Goal: Information Seeking & Learning: Learn about a topic

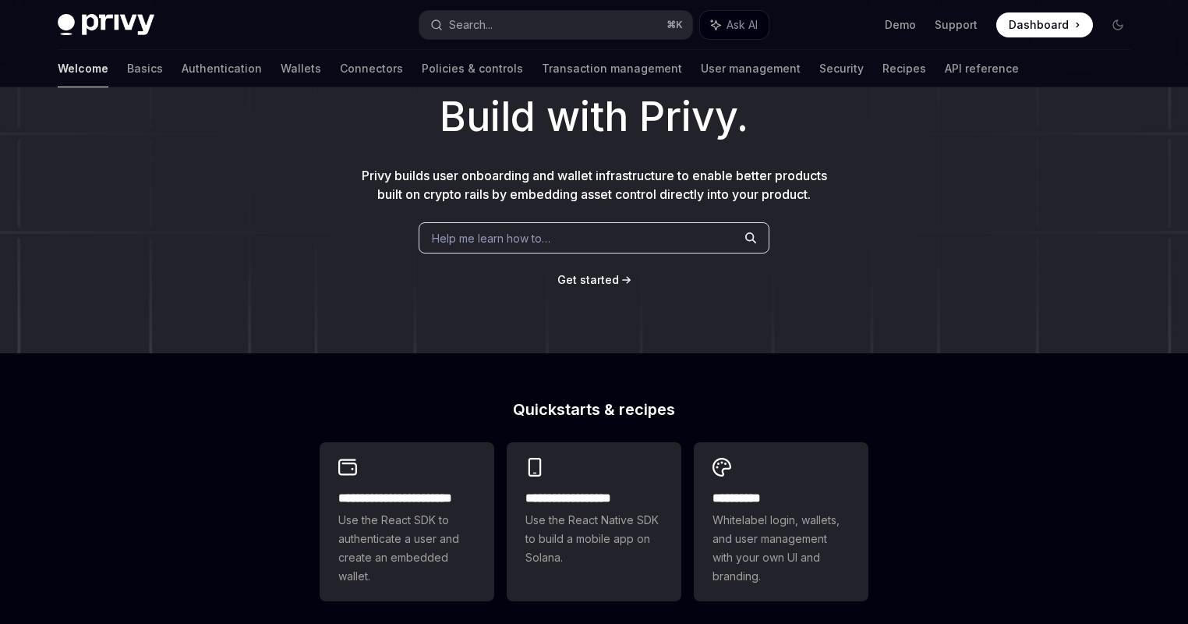
scroll to position [418, 0]
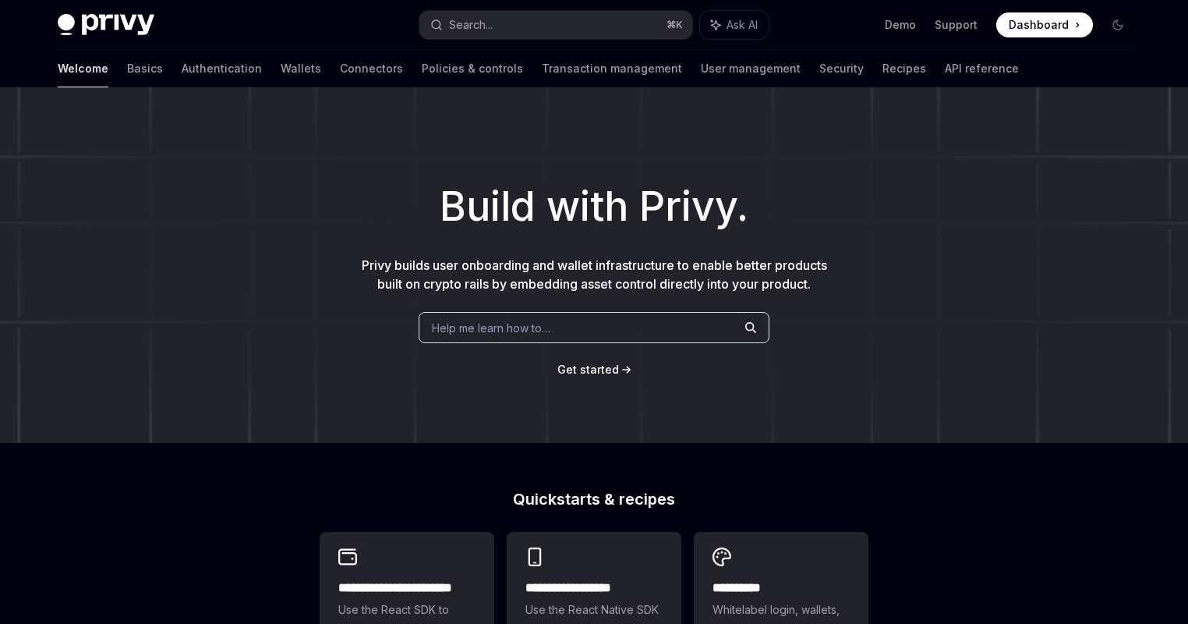
scroll to position [197, 0]
click at [577, 19] on button "Search... ⌘ K" at bounding box center [556, 25] width 273 height 28
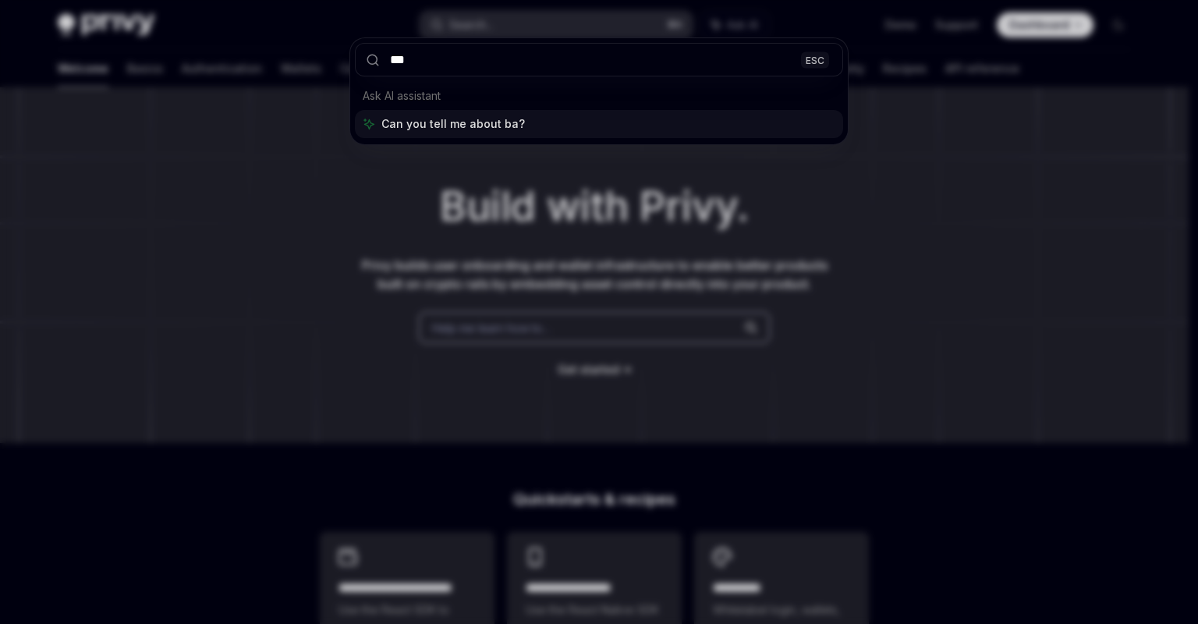
type input "****"
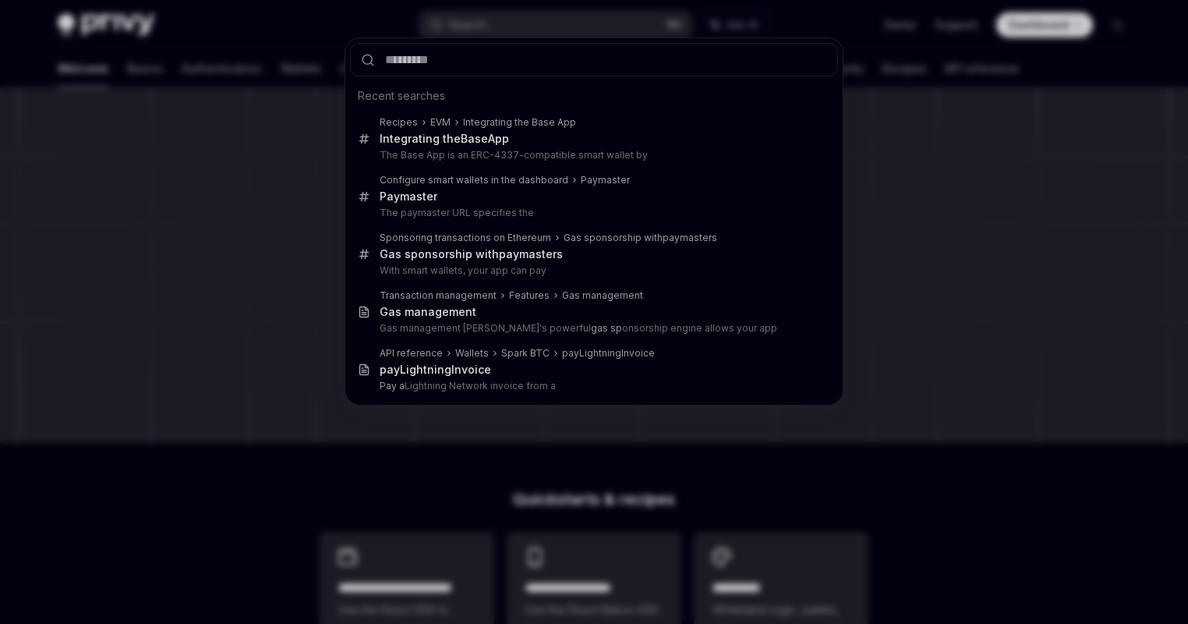
type textarea "*"
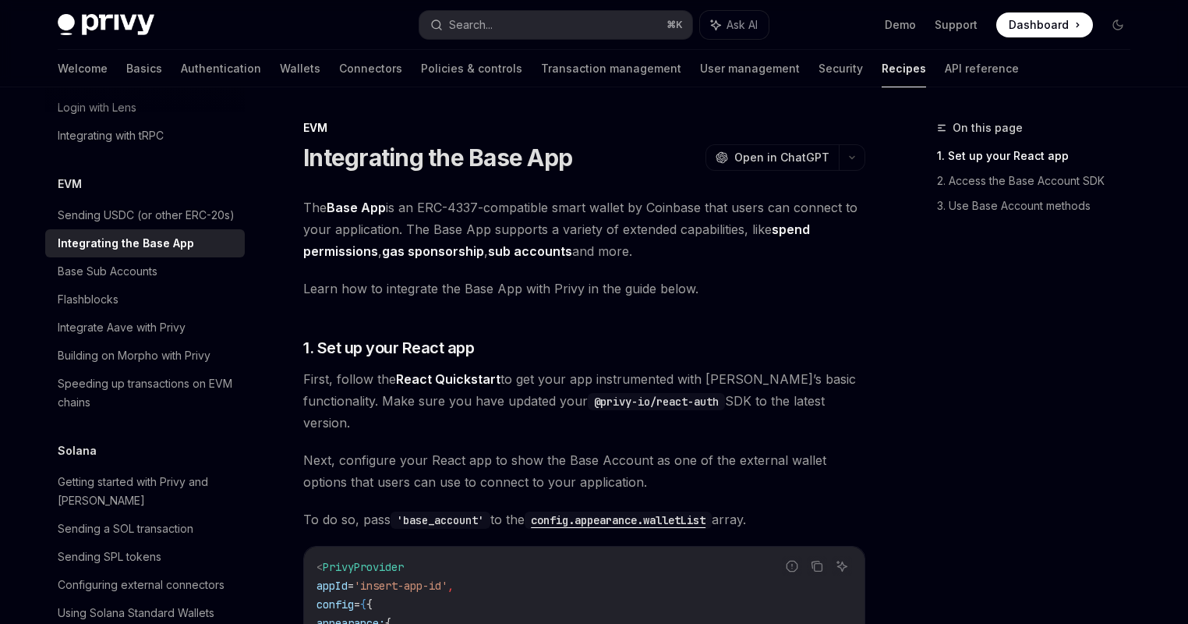
click at [670, 221] on span "The Base App is an ERC-4337-compatible smart wallet by Coinbase that users can …" at bounding box center [584, 230] width 562 height 66
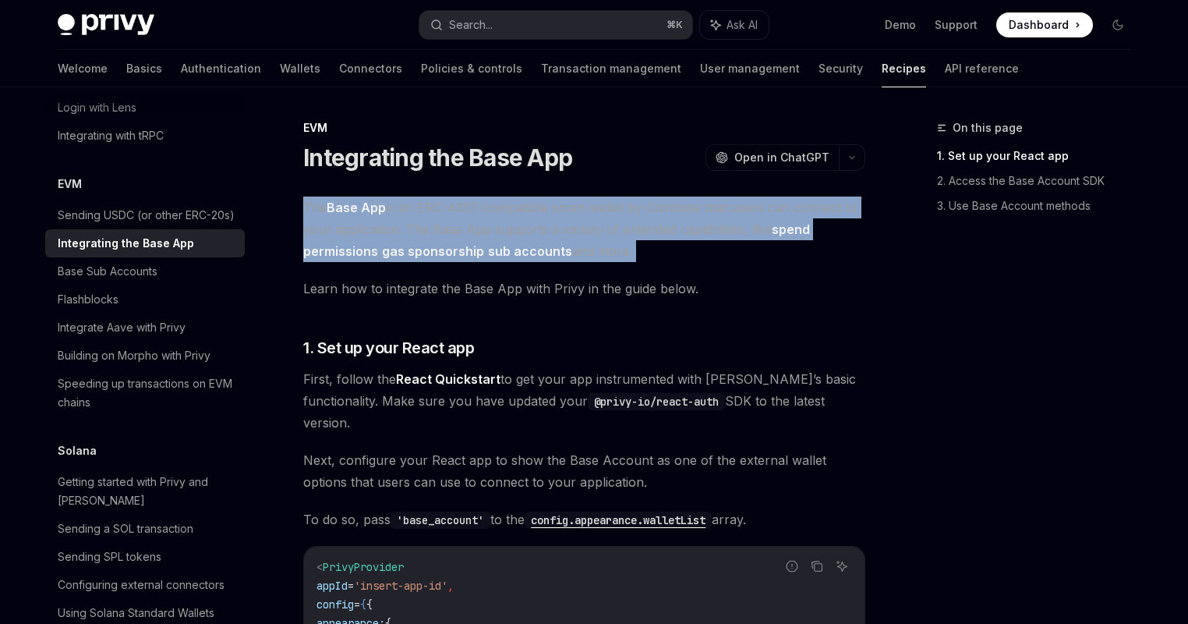
click at [670, 221] on span "The Base App is an ERC-4337-compatible smart wallet by Coinbase that users can …" at bounding box center [584, 230] width 562 height 66
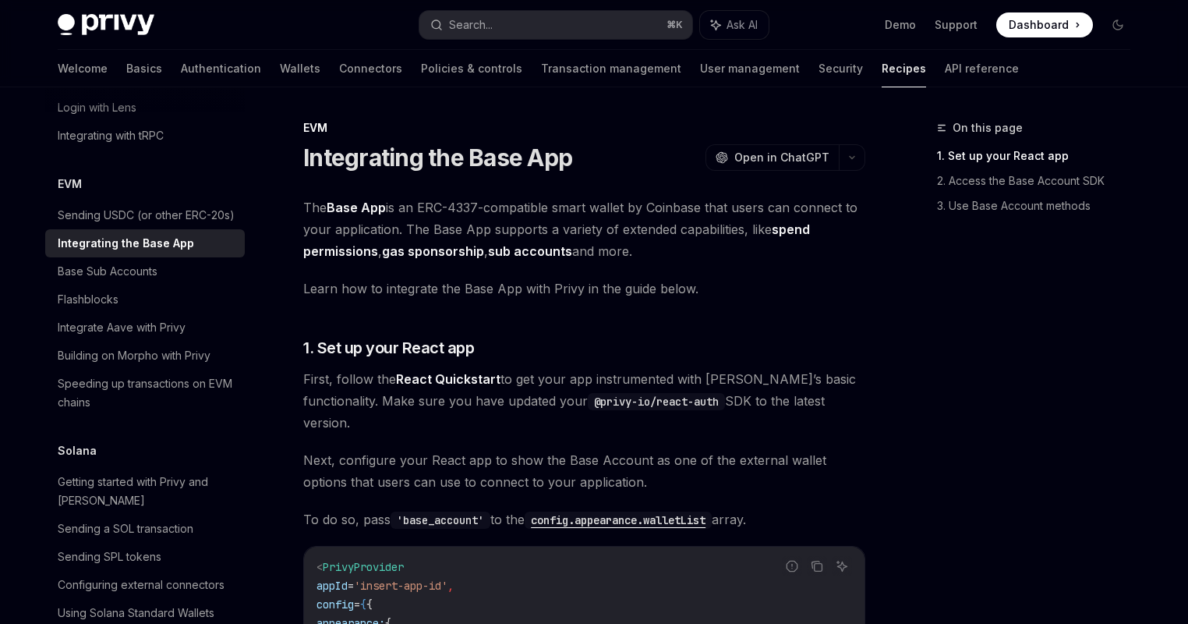
click at [712, 286] on span "Learn how to integrate the Base App with Privy in the guide below." at bounding box center [584, 289] width 562 height 22
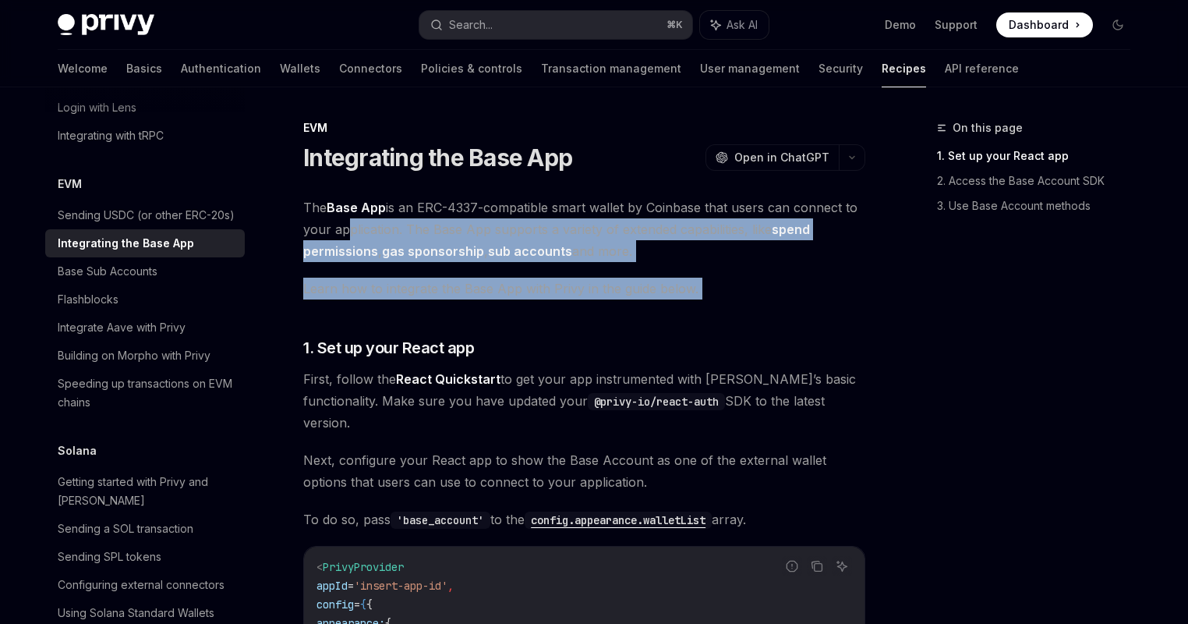
drag, startPoint x: 735, startPoint y: 296, endPoint x: 337, endPoint y: 215, distance: 405.7
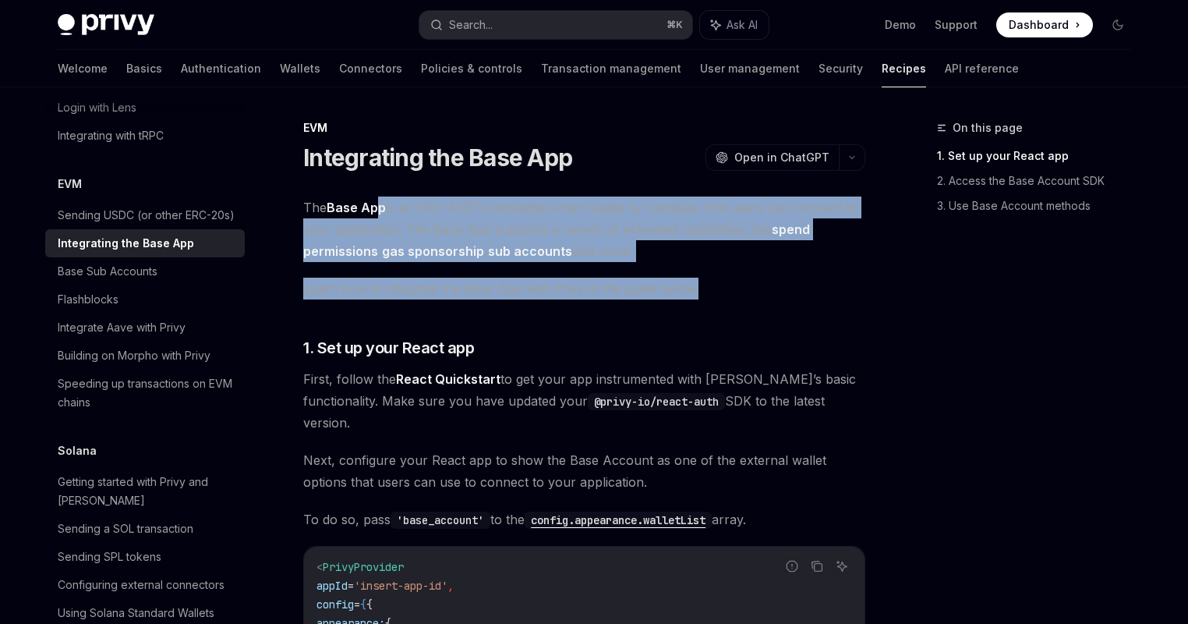
drag, startPoint x: 742, startPoint y: 278, endPoint x: 381, endPoint y: 197, distance: 370.1
click at [595, 232] on span "The Base App is an ERC-4337-compatible smart wallet by Coinbase that users can …" at bounding box center [584, 230] width 562 height 66
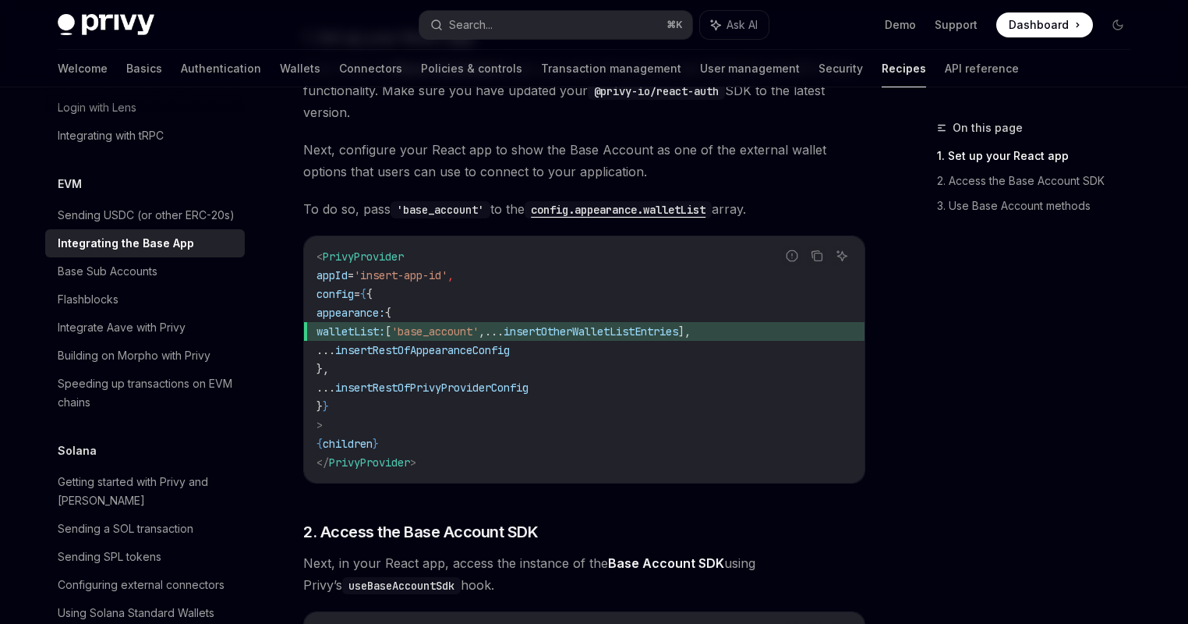
scroll to position [374, 0]
